Goal: Task Accomplishment & Management: Manage account settings

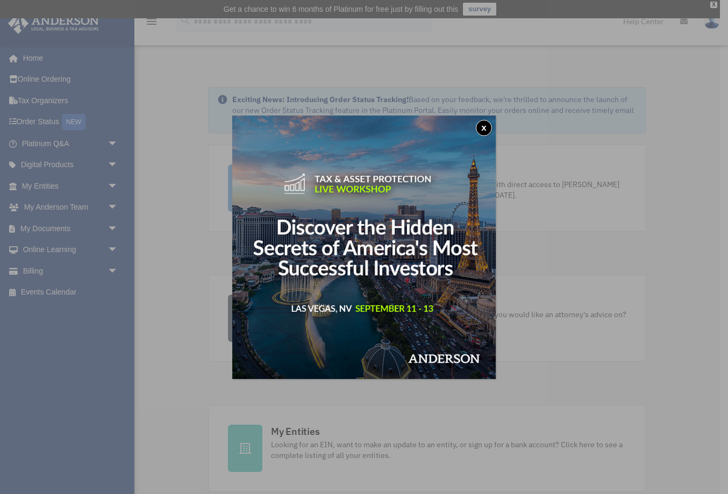
click at [484, 129] on button "x" at bounding box center [484, 128] width 16 height 16
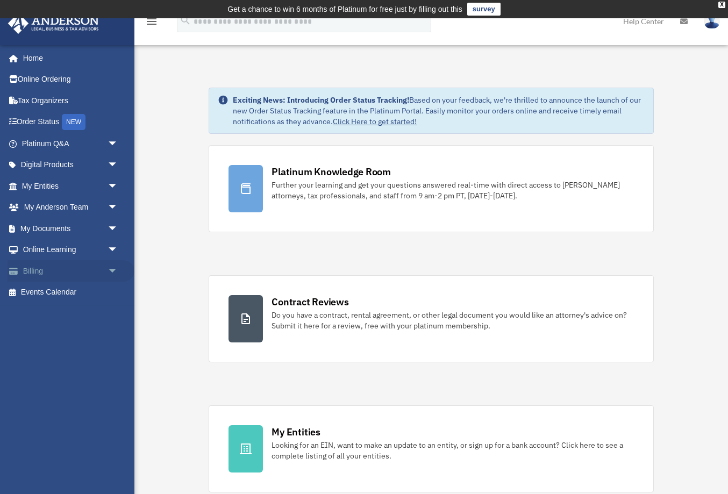
click at [116, 272] on span "arrow_drop_down" at bounding box center [117, 271] width 21 height 22
click at [72, 311] on link "Past Invoices" at bounding box center [74, 313] width 119 height 21
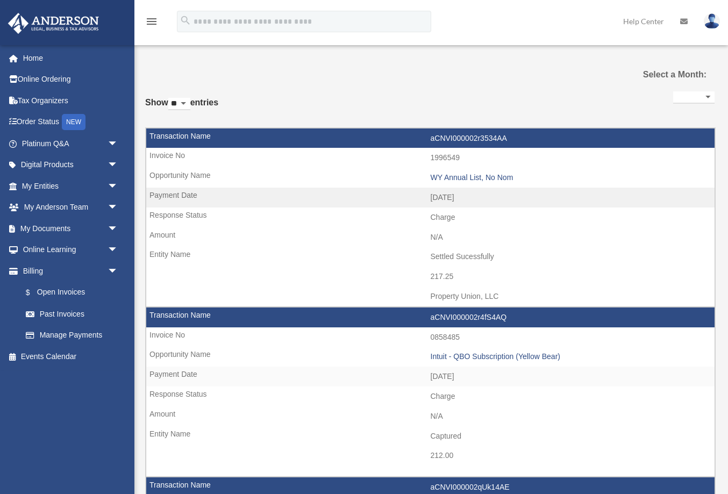
select select
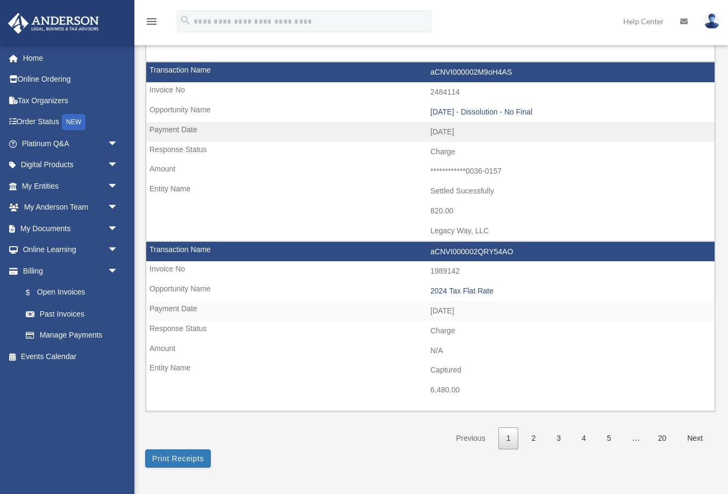
scroll to position [1670, 0]
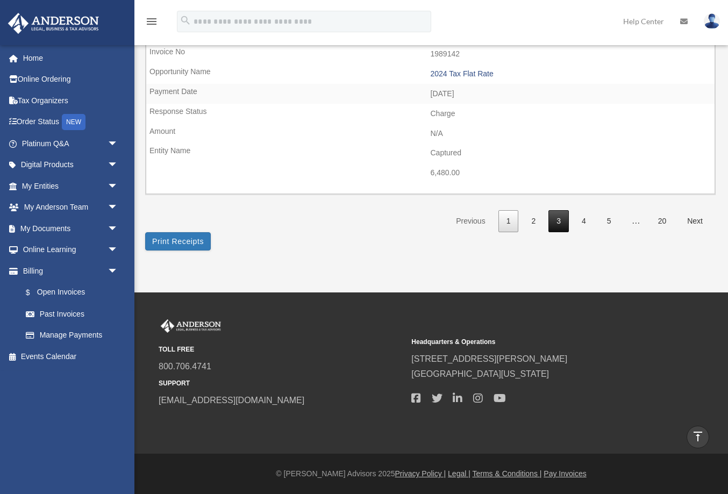
click at [562, 224] on link "3" at bounding box center [558, 221] width 20 height 22
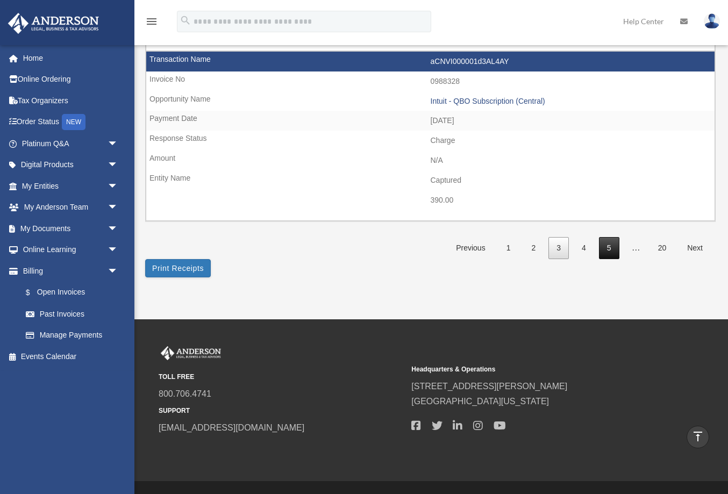
click at [611, 250] on link "5" at bounding box center [609, 248] width 20 height 22
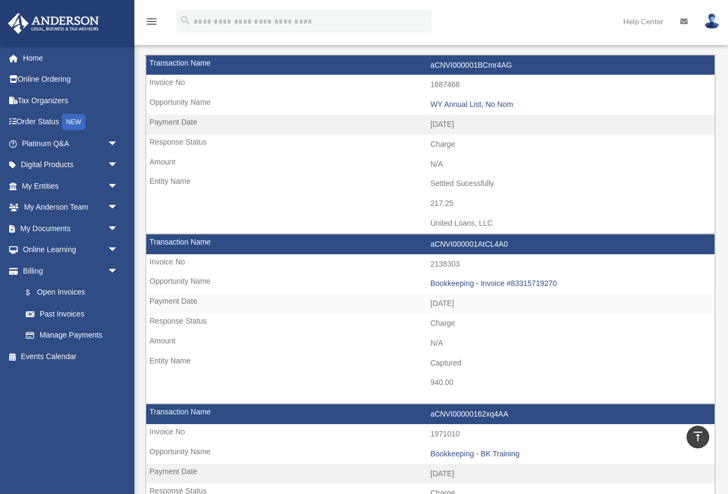
scroll to position [89, 0]
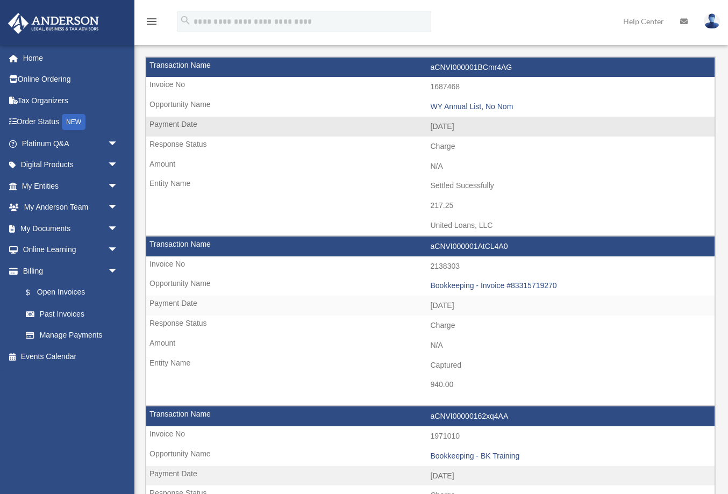
click at [439, 203] on td "217.25" at bounding box center [430, 206] width 568 height 20
click at [435, 184] on td "Settled Sucessfully" at bounding box center [430, 186] width 568 height 20
click at [435, 167] on td "N/A" at bounding box center [430, 166] width 568 height 20
click at [428, 135] on td "[DATE]" at bounding box center [430, 127] width 568 height 20
click at [460, 228] on td "United Loans, LLC" at bounding box center [430, 225] width 568 height 20
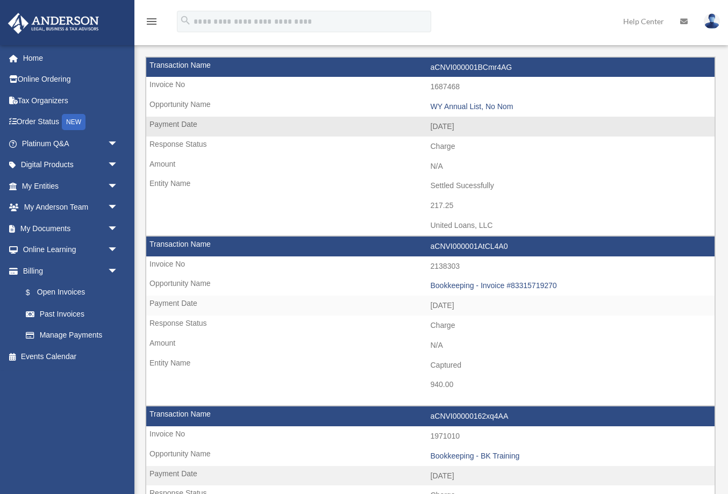
click at [421, 120] on td "[DATE]" at bounding box center [430, 127] width 568 height 20
drag, startPoint x: 430, startPoint y: 85, endPoint x: 470, endPoint y: 88, distance: 39.3
click at [470, 88] on td "1687468" at bounding box center [430, 87] width 568 height 20
copy td "1687468"
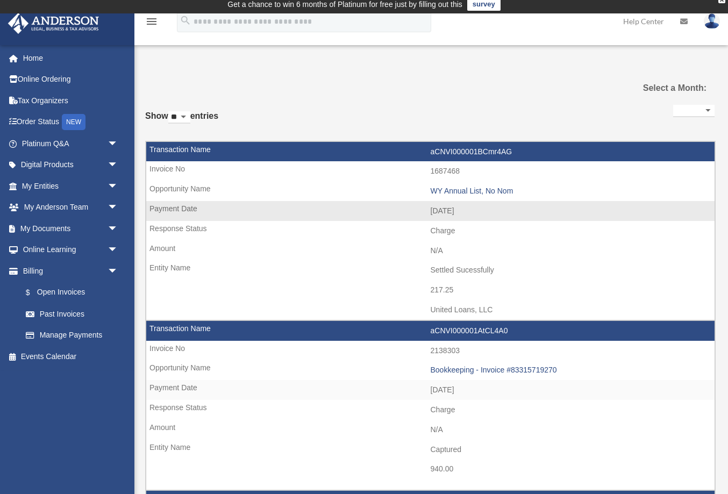
scroll to position [0, 0]
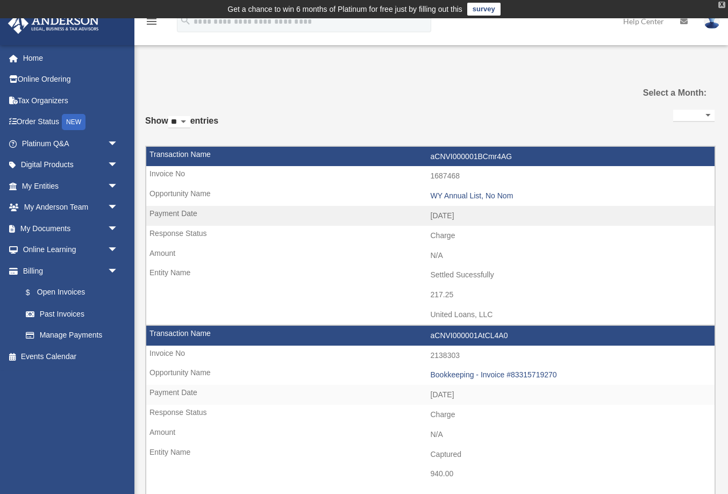
click at [721, 8] on div "X" at bounding box center [721, 5] width 7 height 6
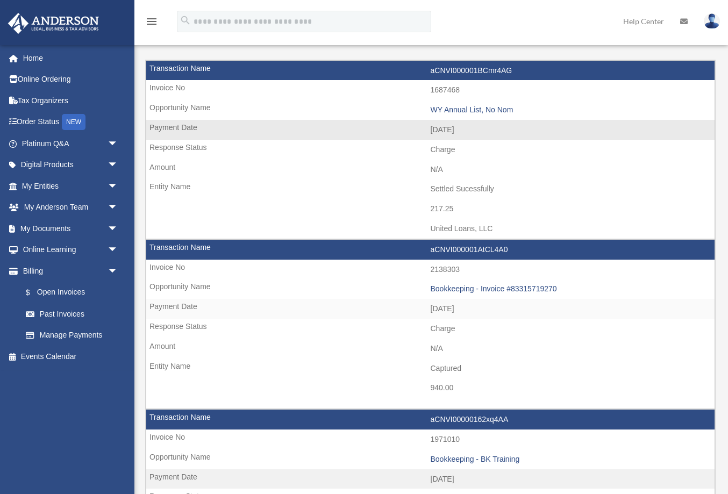
scroll to position [74, 0]
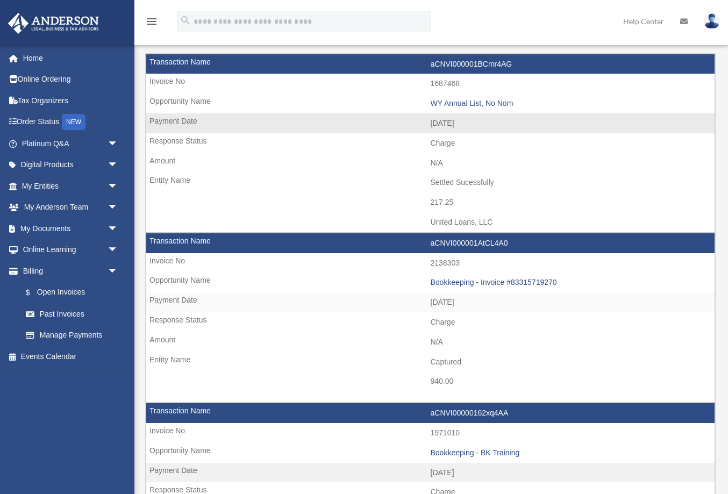
click at [441, 181] on td "Settled Sucessfully" at bounding box center [430, 182] width 568 height 20
click at [469, 107] on div "WY Annual List, No Nom" at bounding box center [569, 103] width 279 height 9
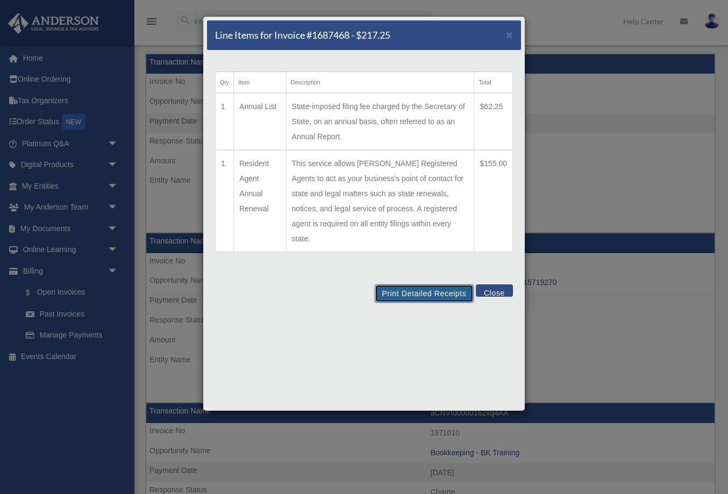
click at [411, 284] on button "Print Detailed Receipts" at bounding box center [424, 293] width 98 height 18
click at [498, 284] on button "Close" at bounding box center [494, 290] width 37 height 12
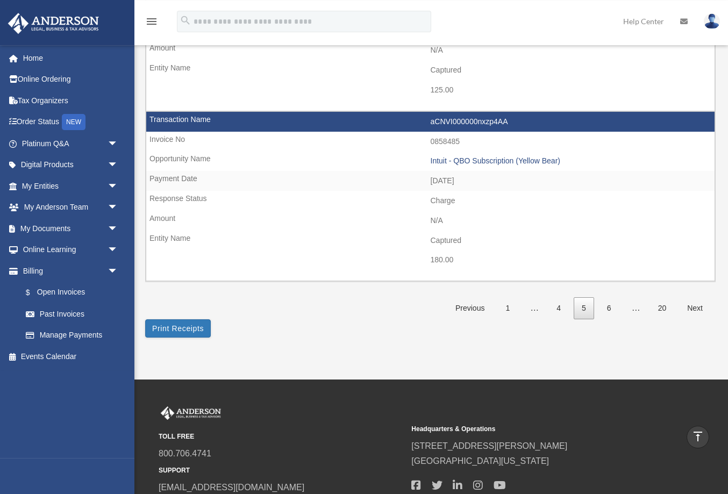
scroll to position [1643, 0]
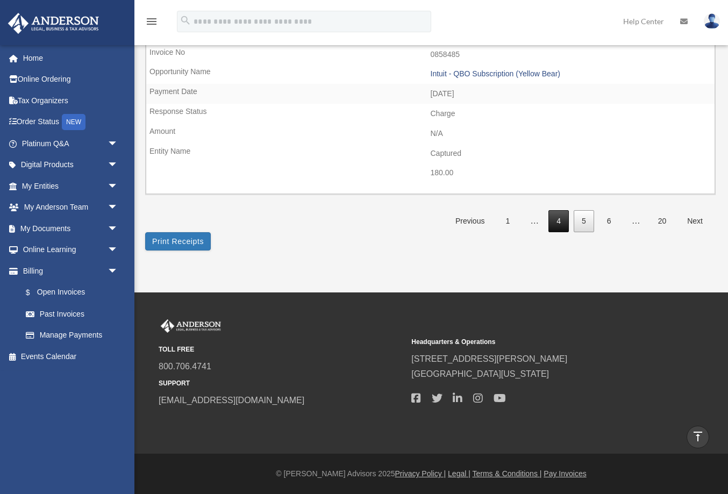
click at [560, 220] on link "4" at bounding box center [558, 221] width 20 height 22
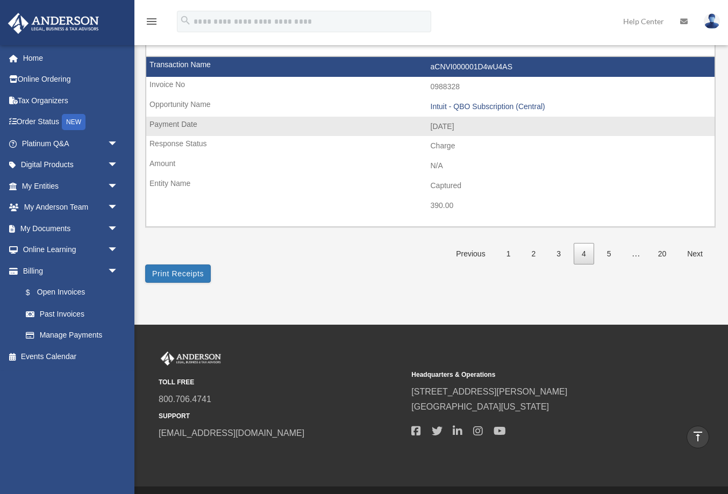
scroll to position [1670, 0]
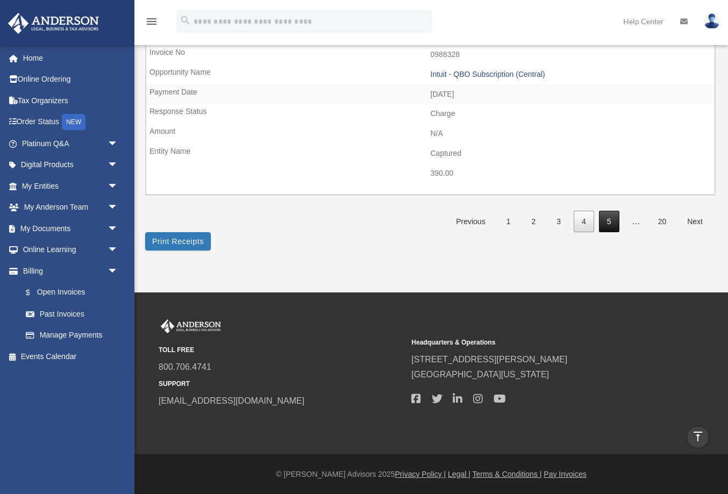
click at [614, 217] on link "5" at bounding box center [609, 222] width 20 height 22
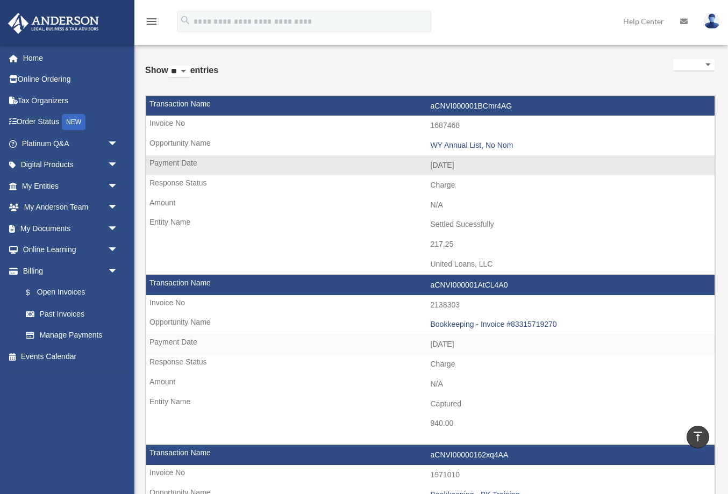
scroll to position [0, 0]
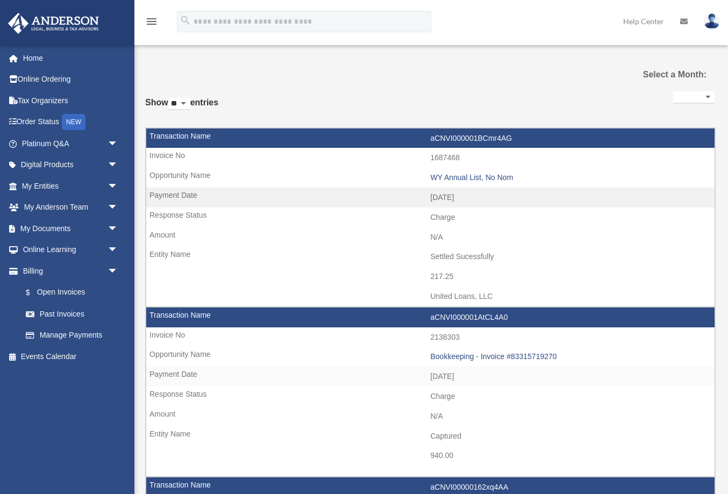
click at [710, 24] on img at bounding box center [711, 21] width 16 height 16
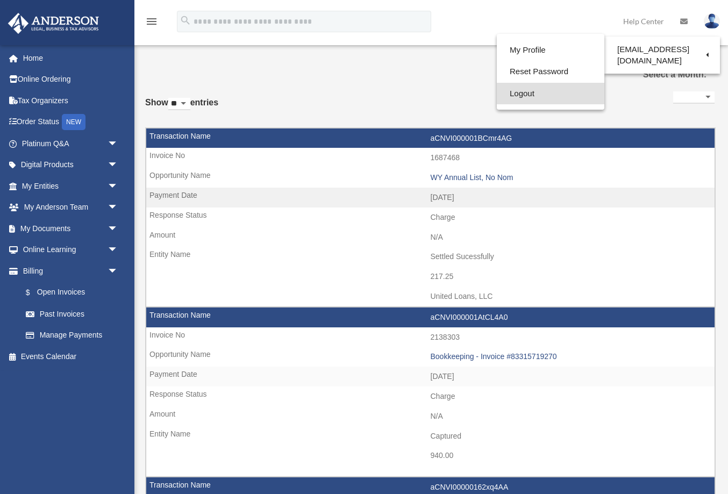
click at [515, 94] on link "Logout" at bounding box center [549, 94] width 107 height 22
